Goal: Information Seeking & Learning: Learn about a topic

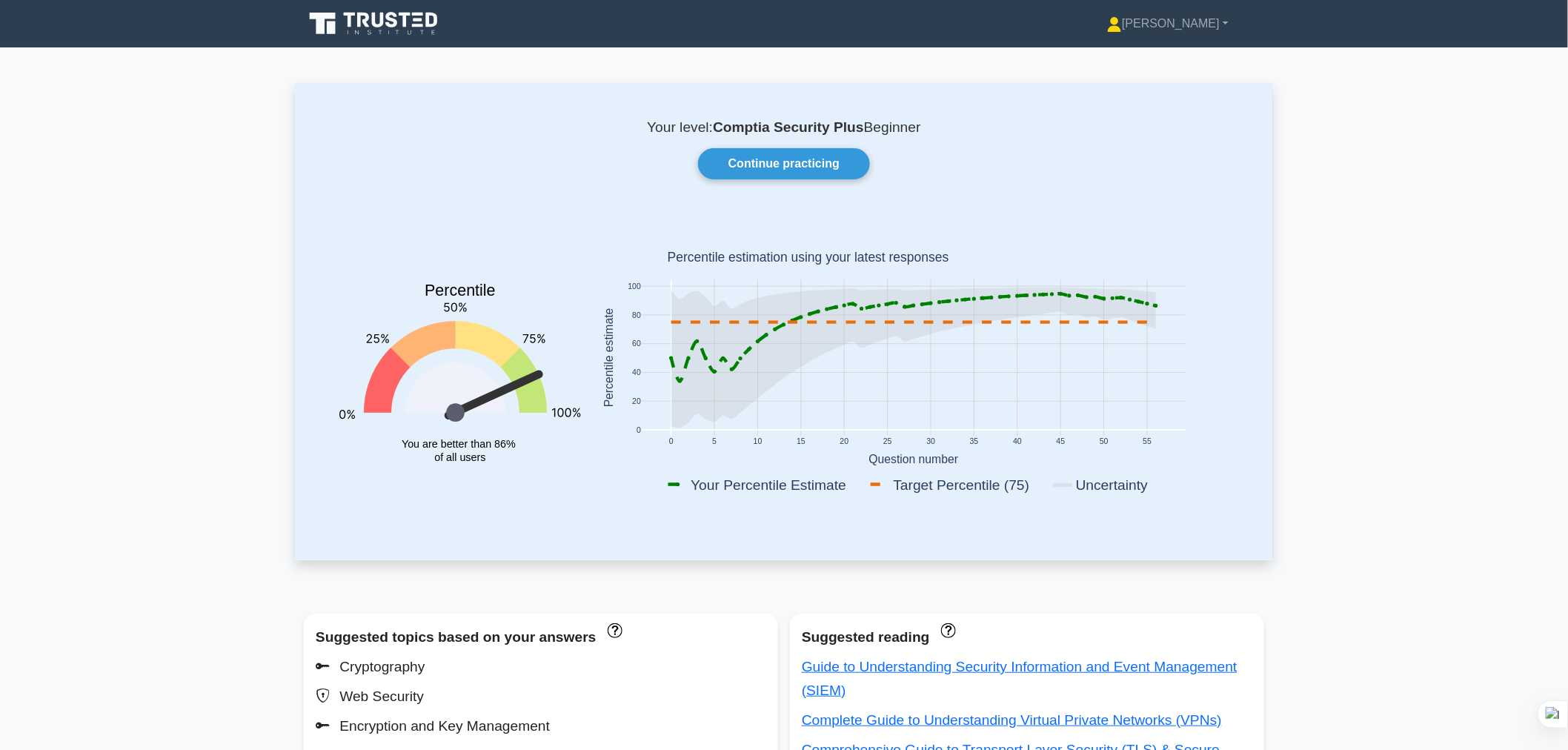
click at [715, 167] on link "Continue practicing" at bounding box center [783, 164] width 172 height 32
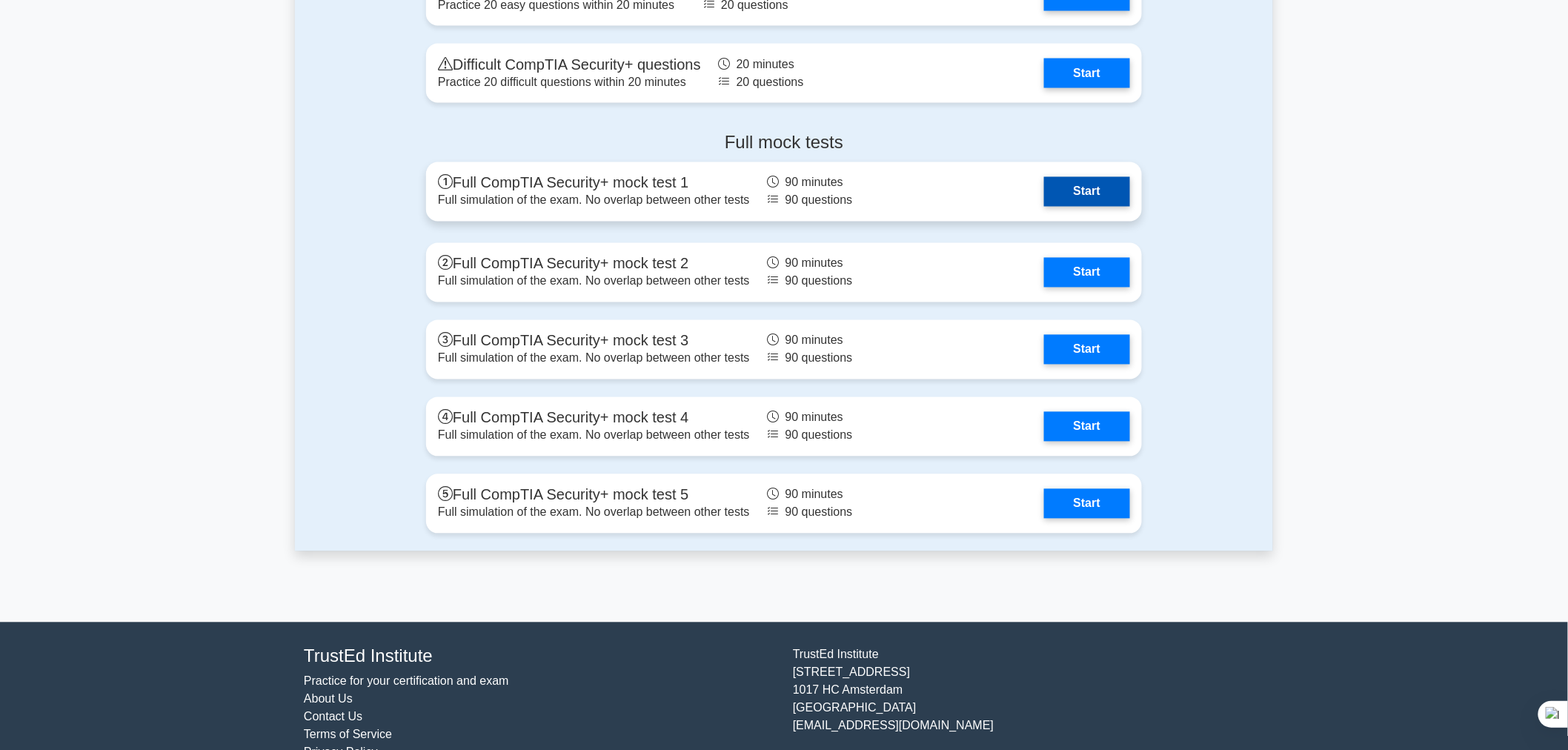
scroll to position [3274, 0]
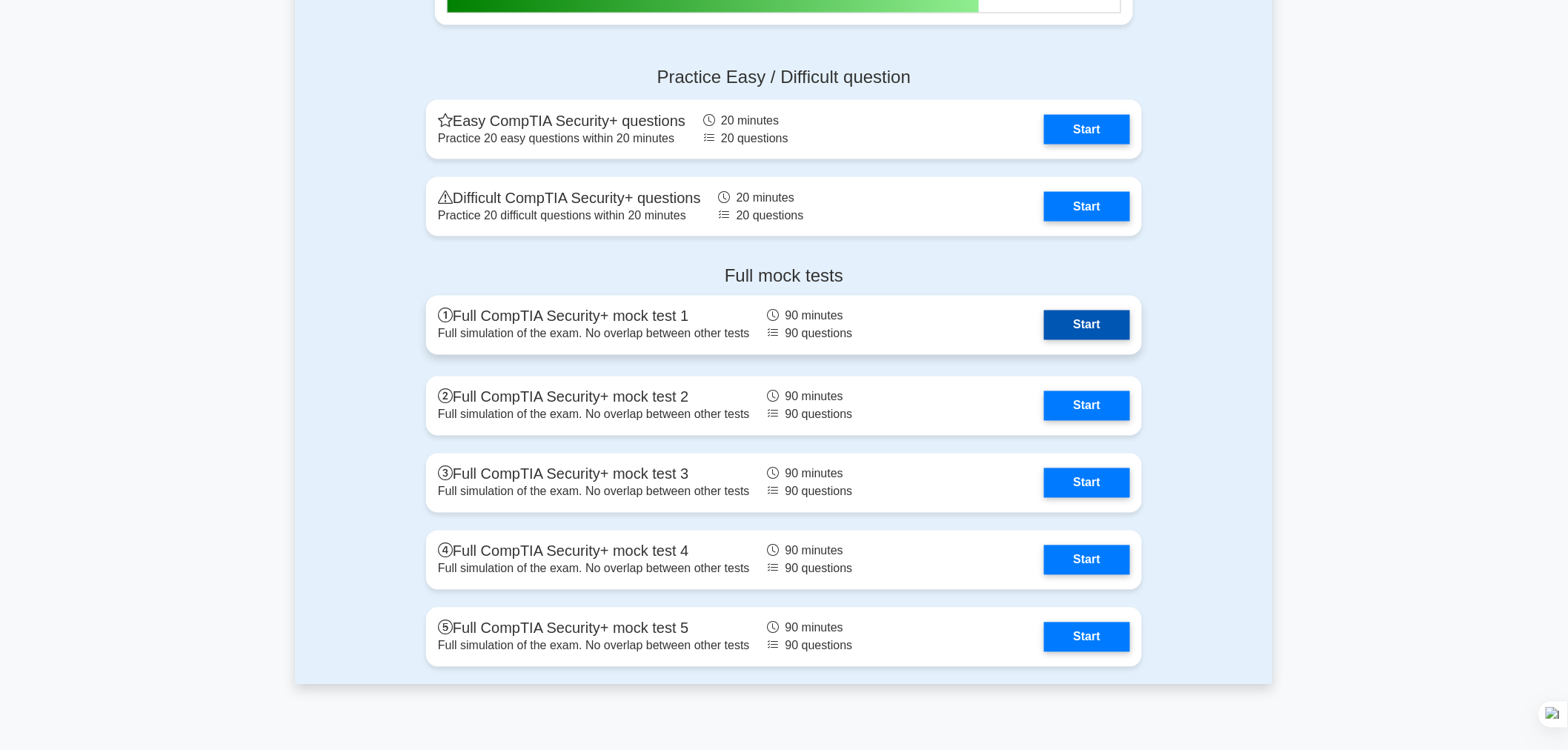
click at [1086, 321] on link "Start" at bounding box center [1086, 325] width 86 height 30
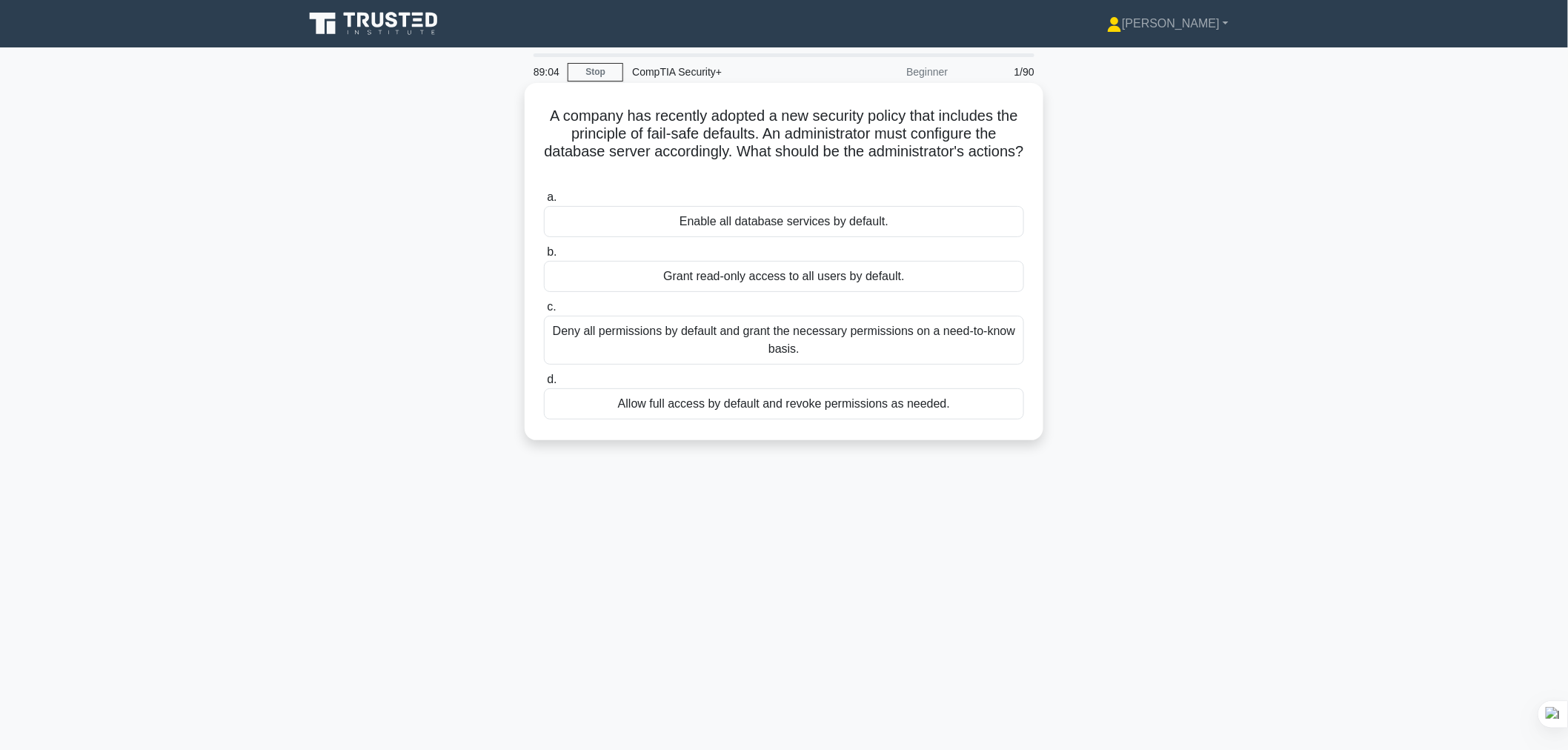
click at [889, 330] on div "Deny all permissions by default and grant the necessary permissions on a need-t…" at bounding box center [783, 340] width 480 height 49
click at [544, 312] on input "c. Deny all permissions by default and grant the necessary permissions on a nee…" at bounding box center [544, 307] width 0 height 10
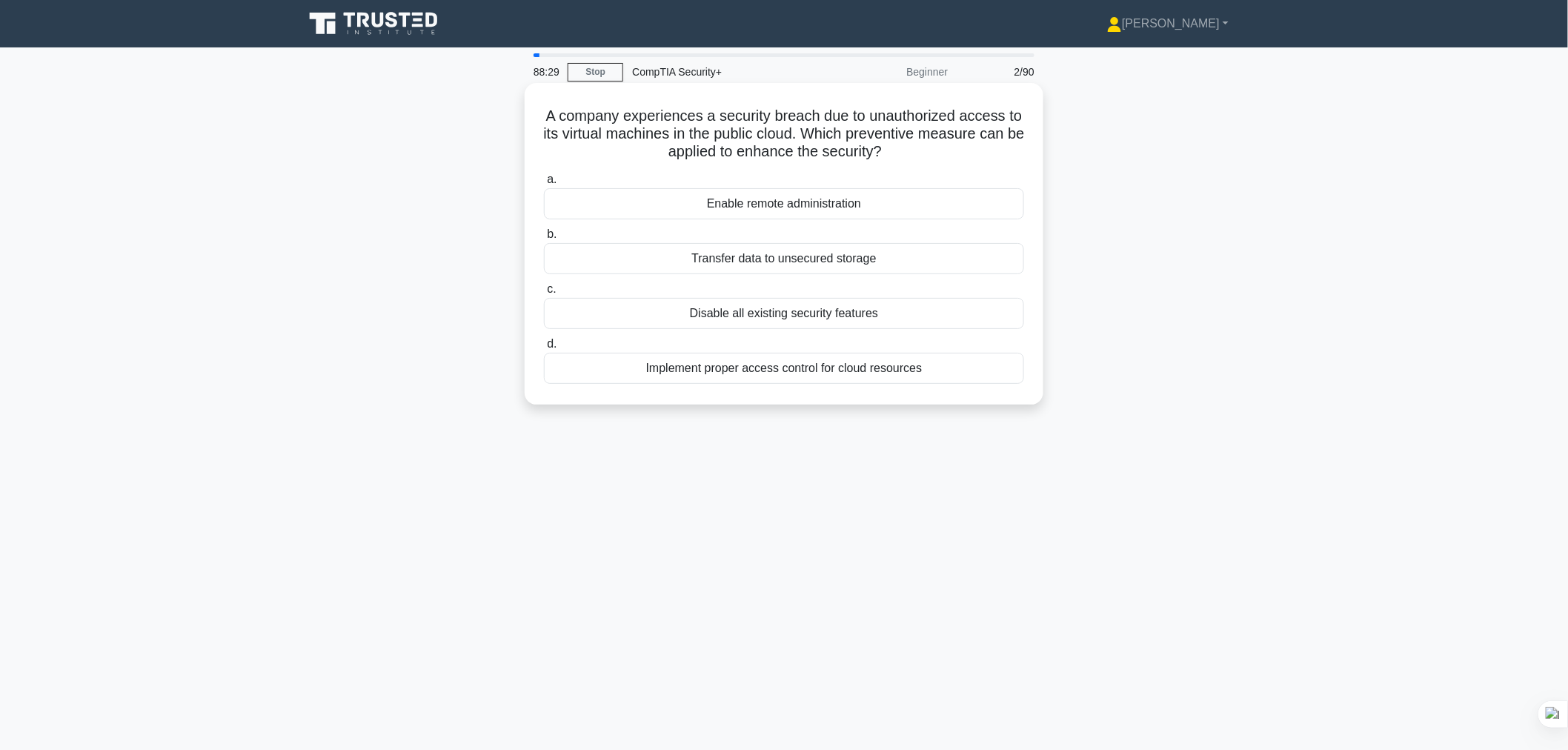
click at [885, 378] on div "Implement proper access control for cloud resources" at bounding box center [783, 368] width 480 height 32
click at [544, 349] on input "d. Implement proper access control for cloud resources" at bounding box center [544, 344] width 0 height 10
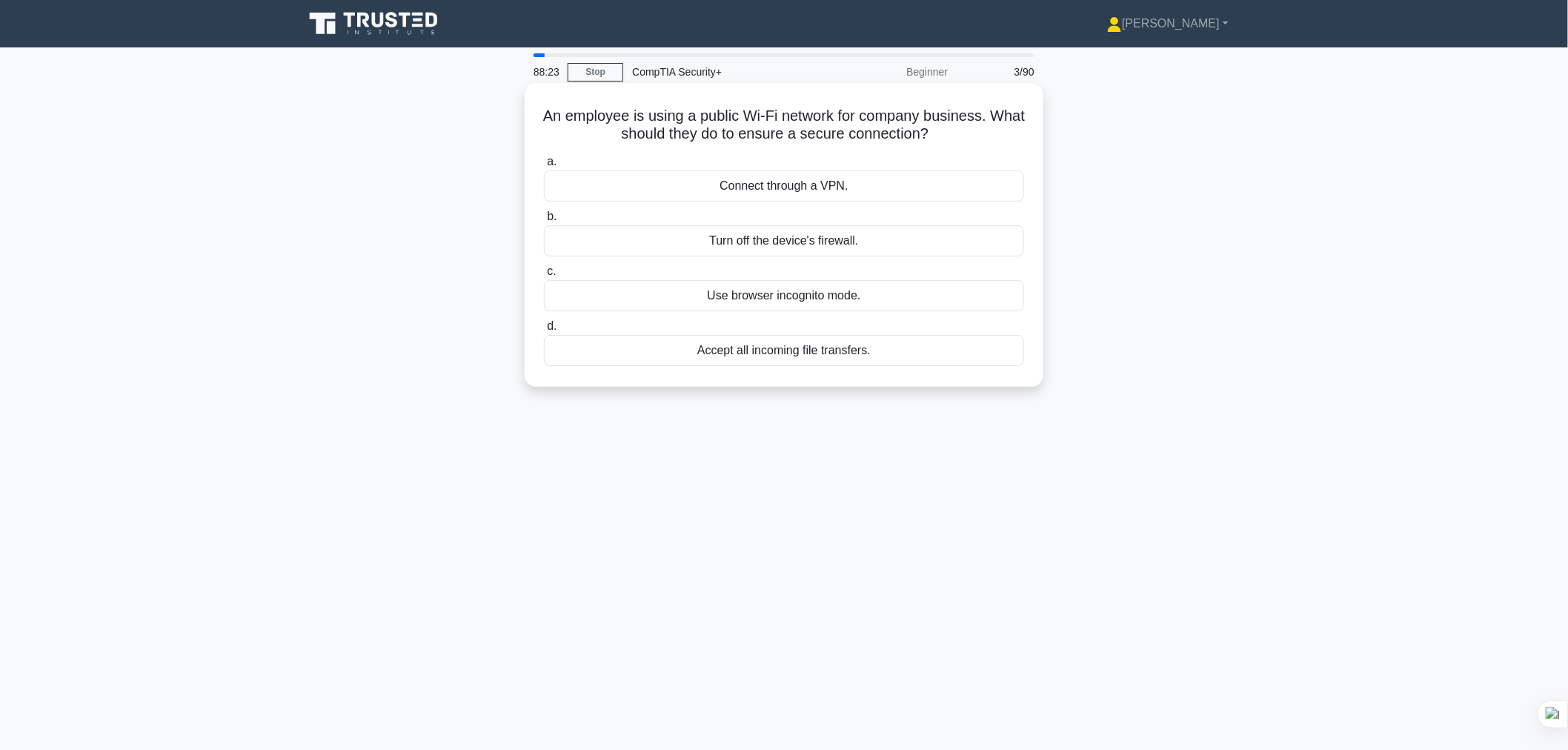
click at [870, 187] on div "Connect through a VPN." at bounding box center [783, 185] width 480 height 32
click at [544, 167] on input "a. Connect through a VPN." at bounding box center [544, 162] width 0 height 10
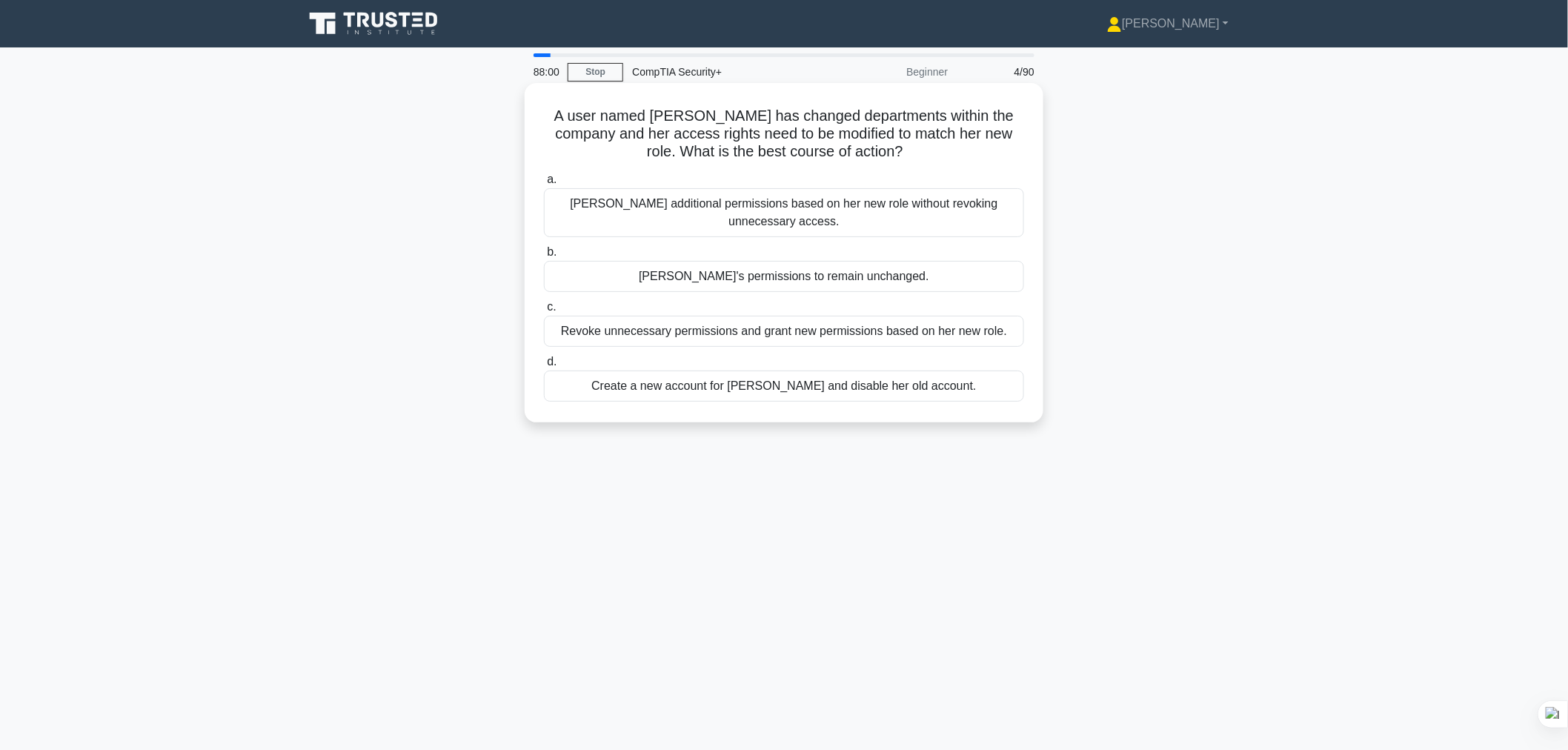
click at [884, 205] on div "Grant Anna additional permissions based on her new role without revoking unnece…" at bounding box center [783, 212] width 480 height 49
click at [544, 185] on input "a. Grant Anna additional permissions based on her new role without revoking unn…" at bounding box center [544, 179] width 0 height 10
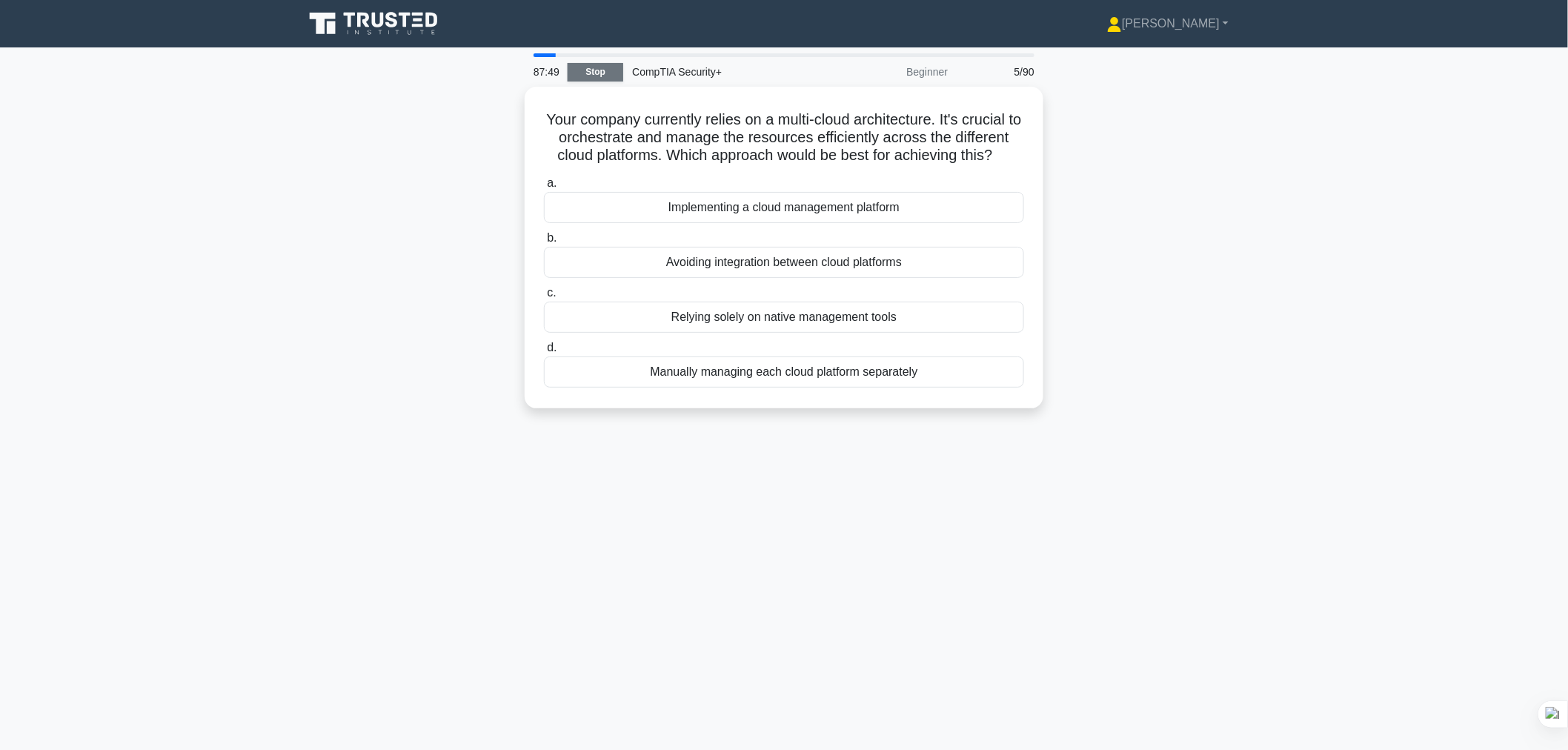
click at [585, 65] on link "Stop" at bounding box center [596, 72] width 56 height 19
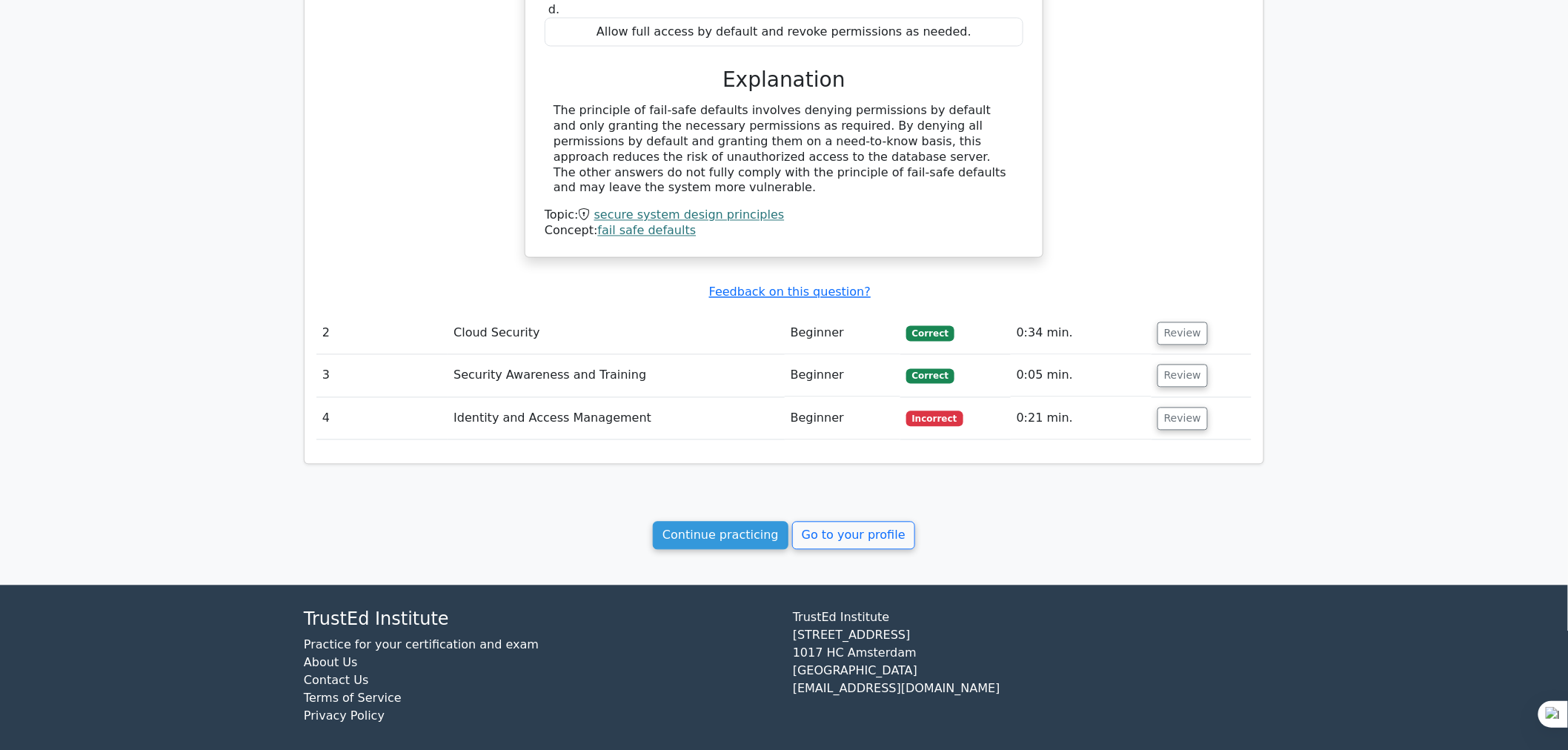
scroll to position [1073, 0]
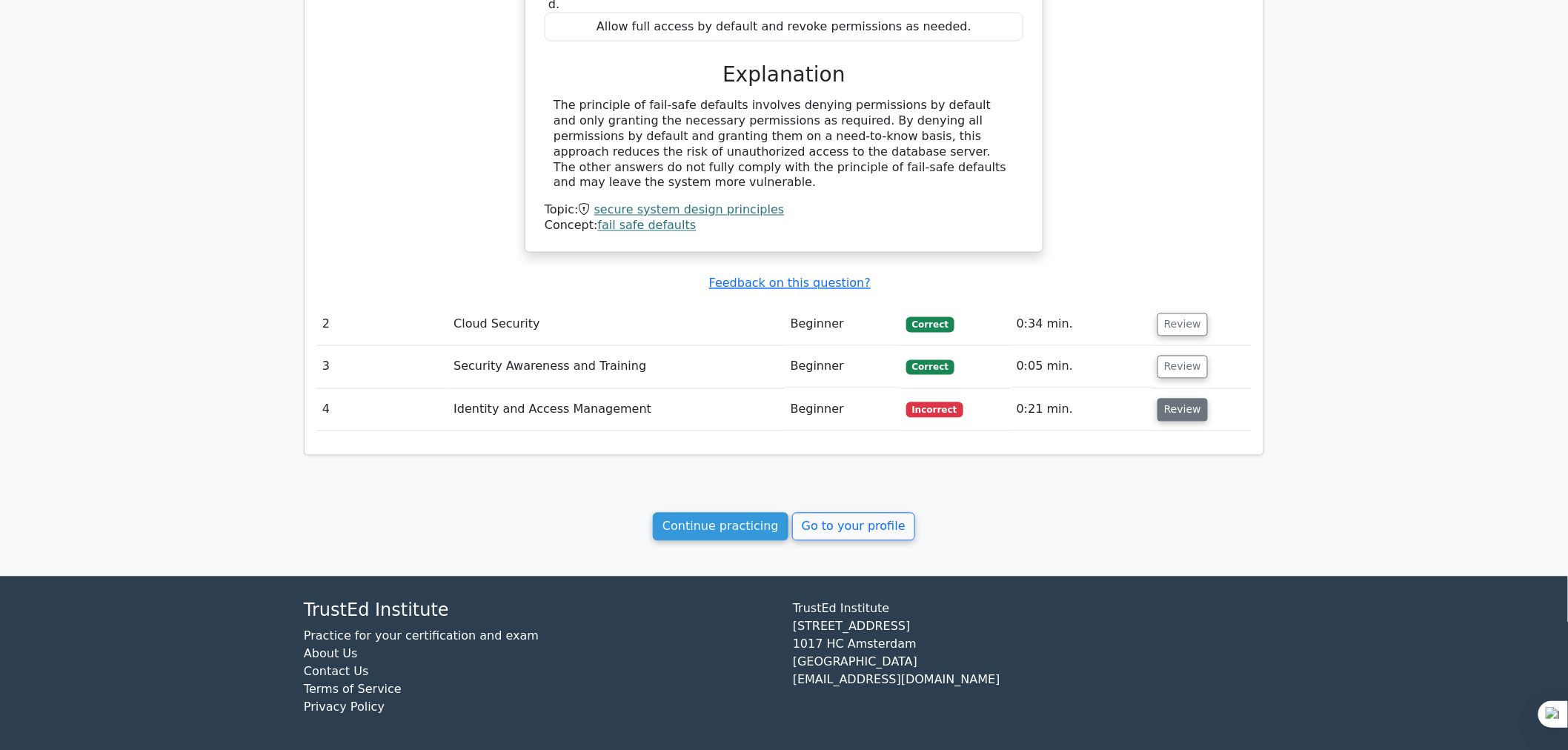
click at [1161, 399] on button "Review" at bounding box center [1183, 411] width 50 height 23
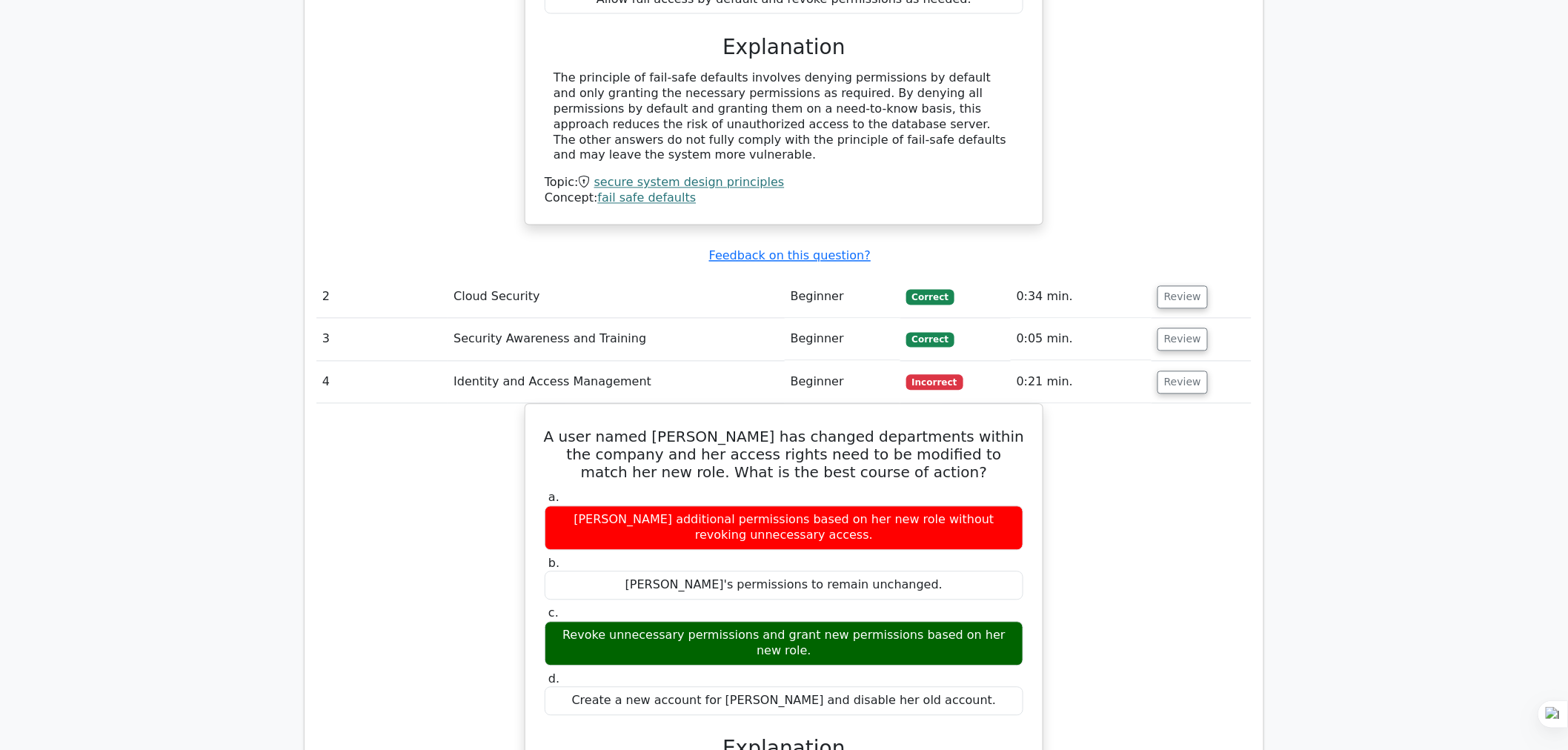
scroll to position [1239, 0]
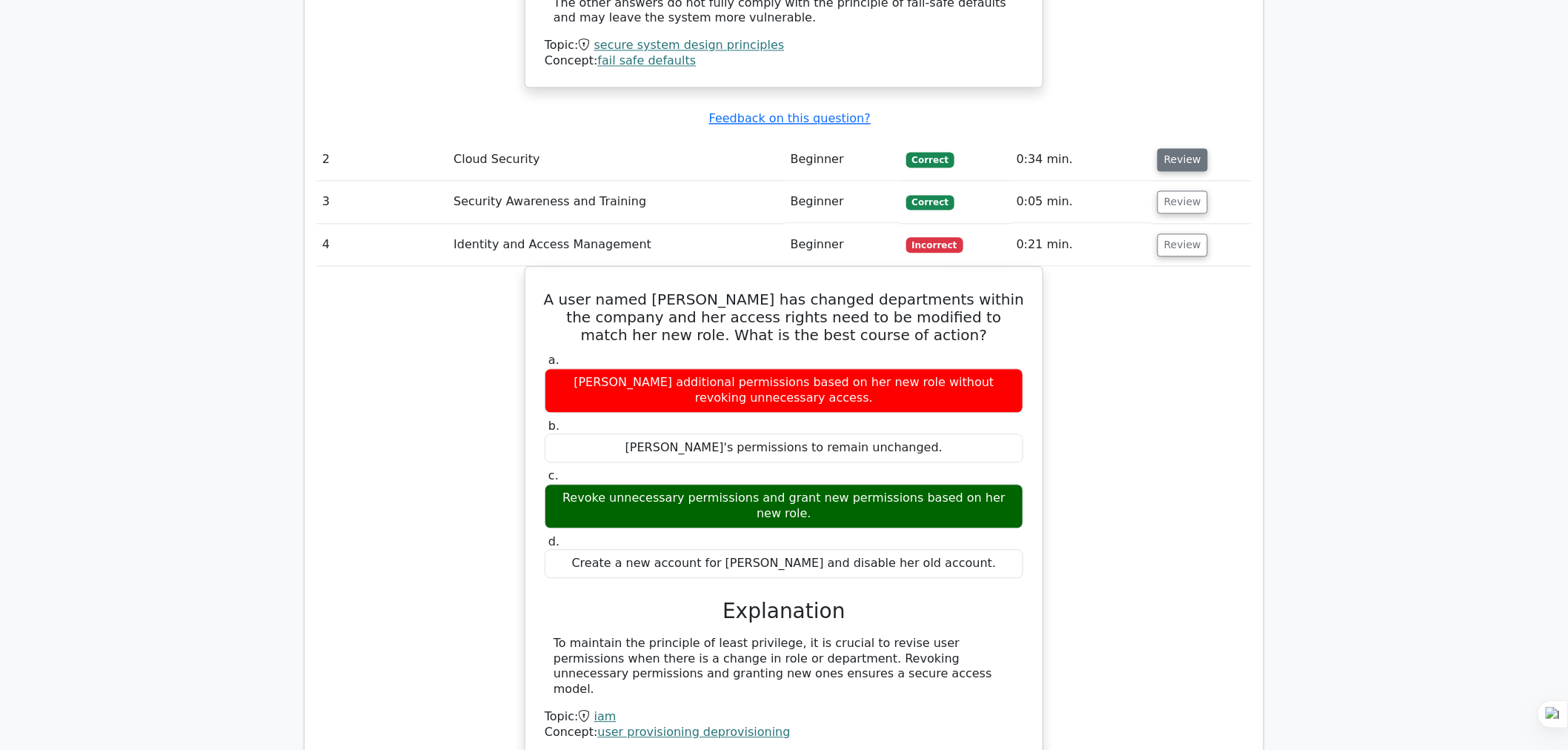
click at [1188, 149] on button "Review" at bounding box center [1183, 160] width 50 height 23
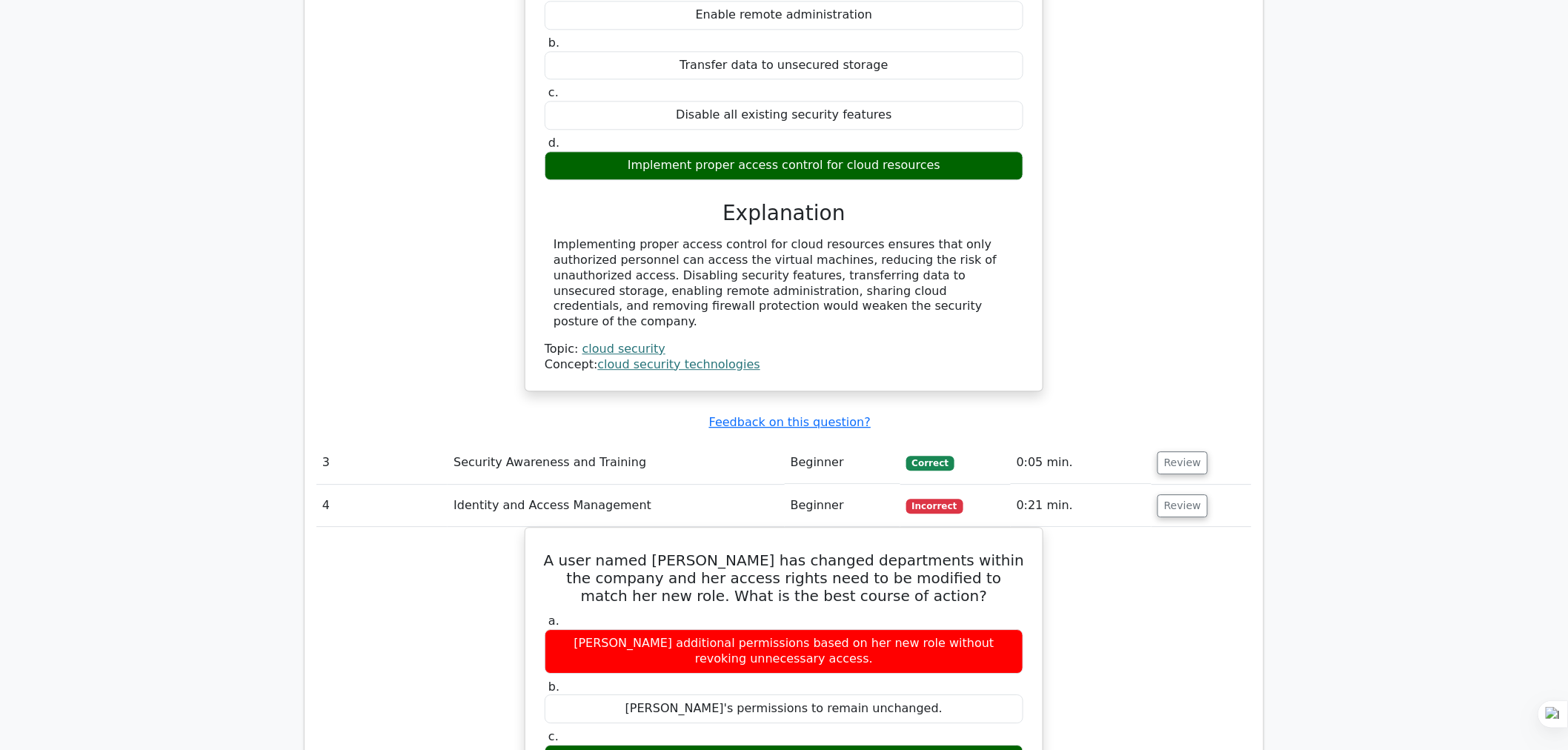
scroll to position [1568, 0]
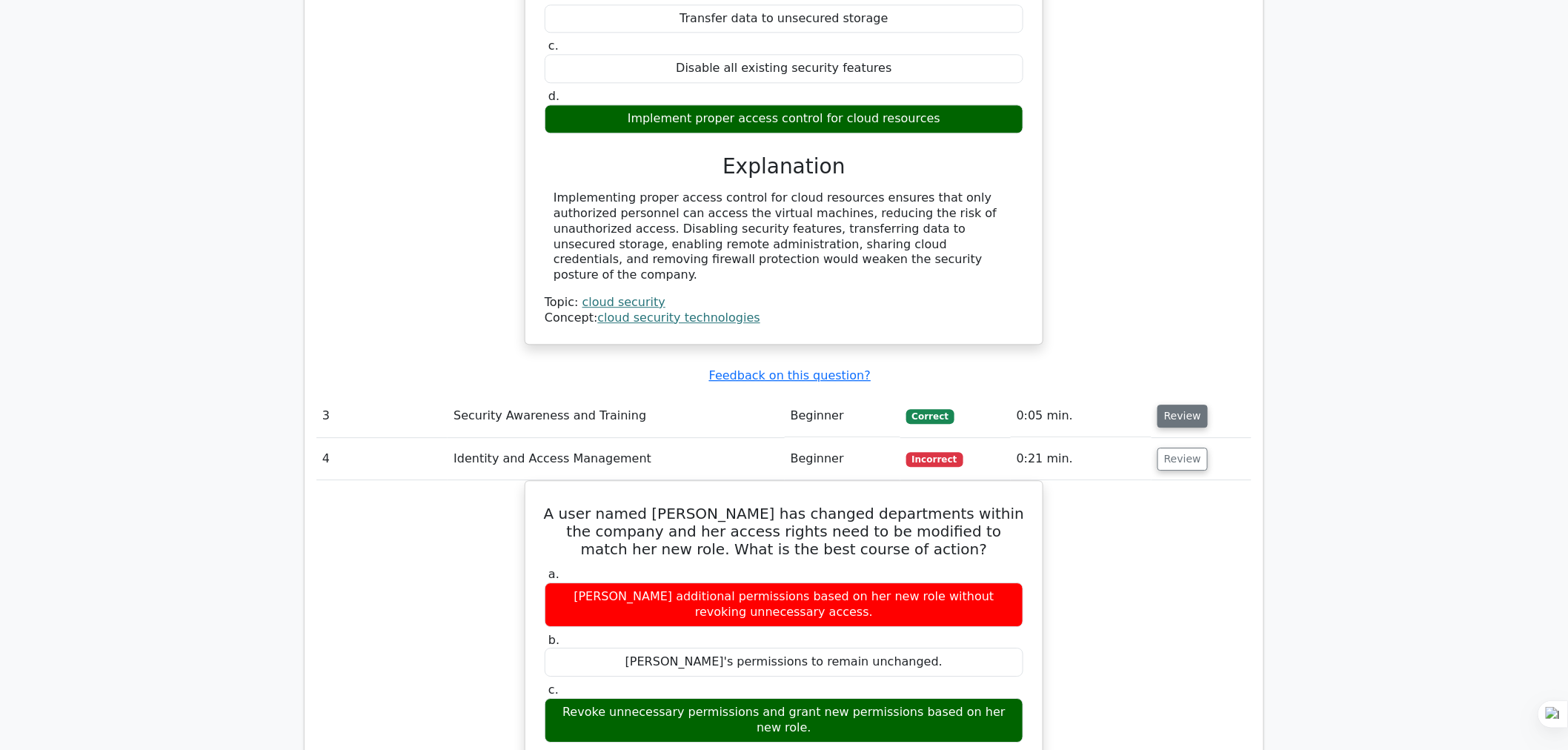
click at [1182, 404] on button "Review" at bounding box center [1183, 416] width 50 height 23
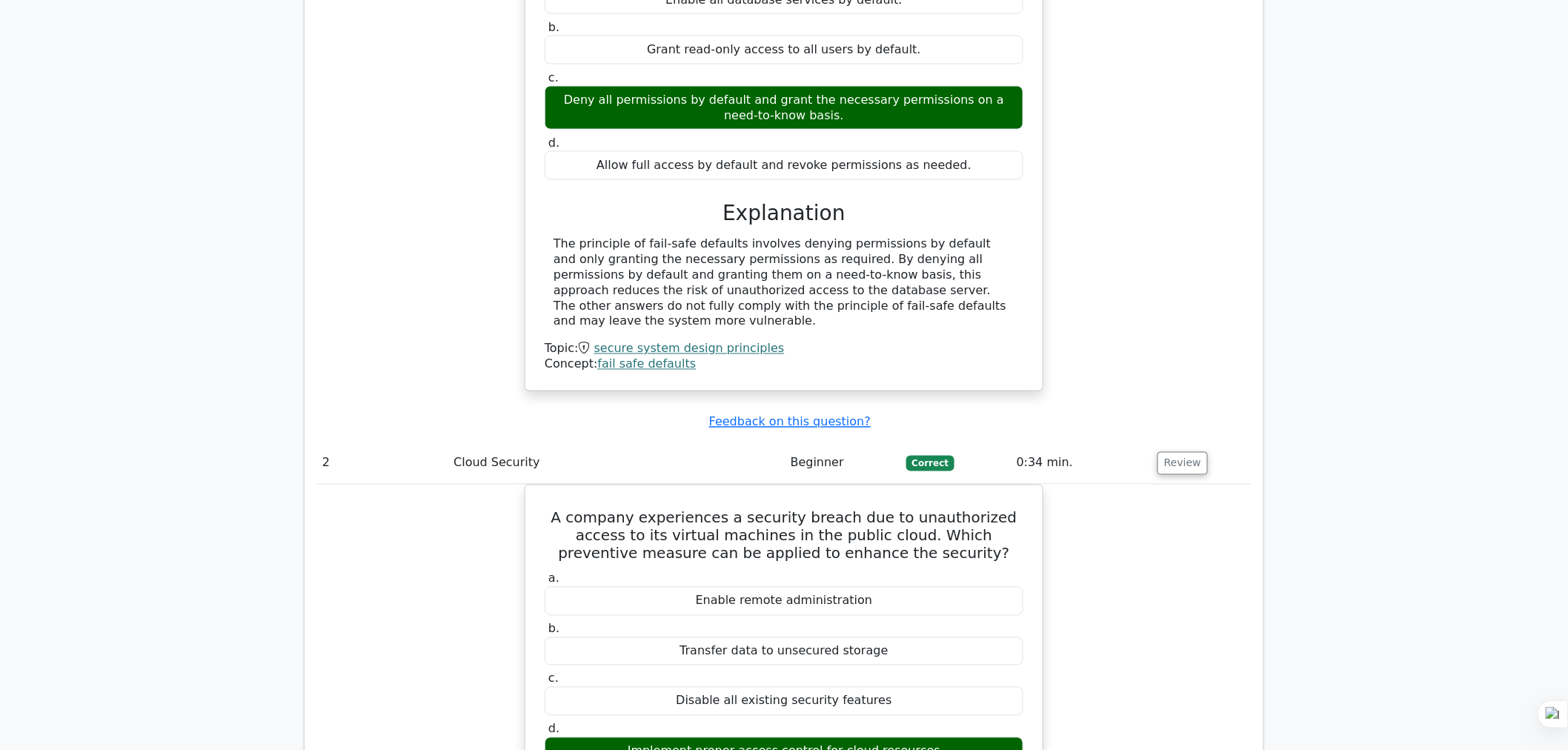
scroll to position [745, 0]
